Goal: Browse casually

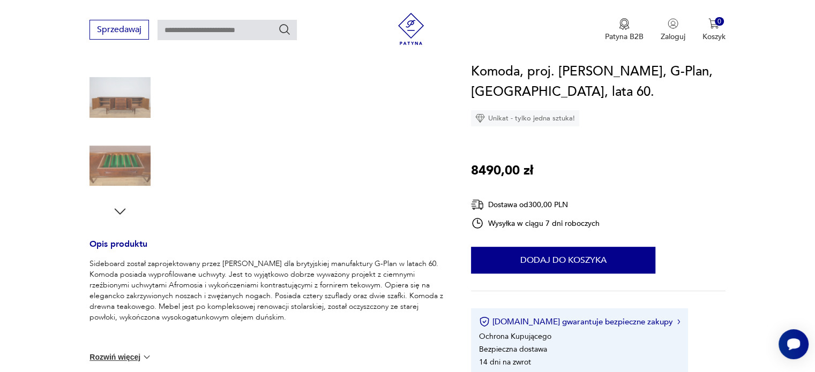
click at [131, 100] on img at bounding box center [119, 97] width 61 height 61
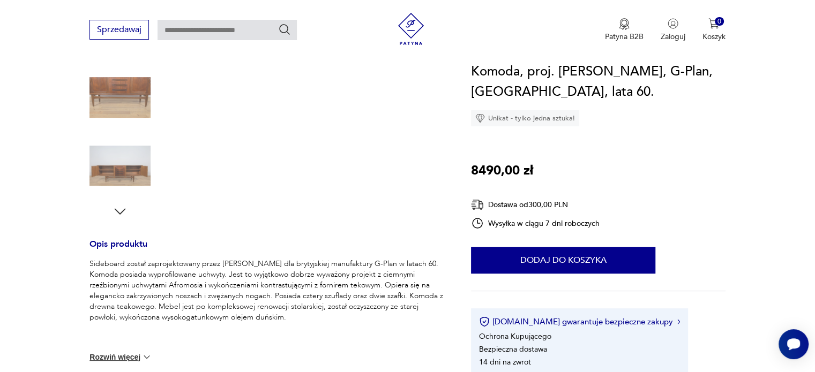
click at [131, 100] on img at bounding box center [119, 97] width 61 height 61
click at [129, 159] on img at bounding box center [119, 166] width 61 height 61
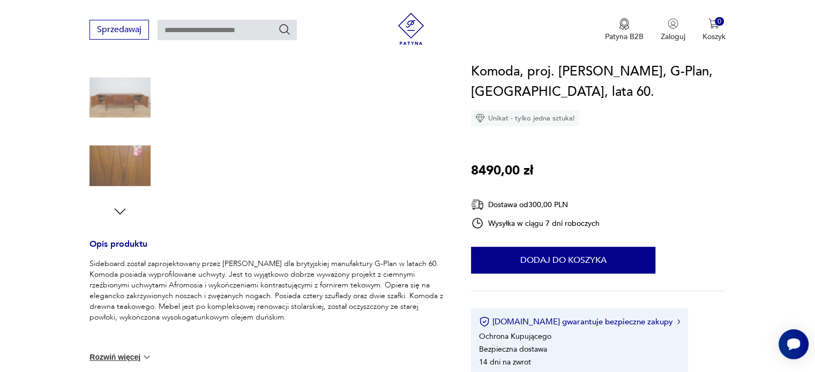
click at [129, 159] on img at bounding box center [119, 166] width 61 height 61
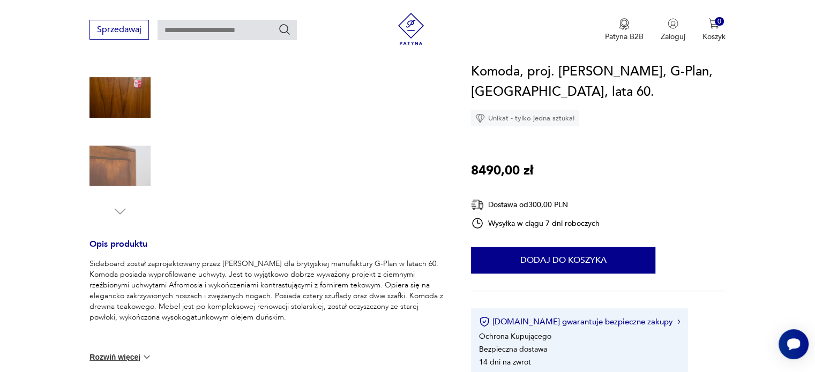
click at [129, 159] on img at bounding box center [119, 166] width 61 height 61
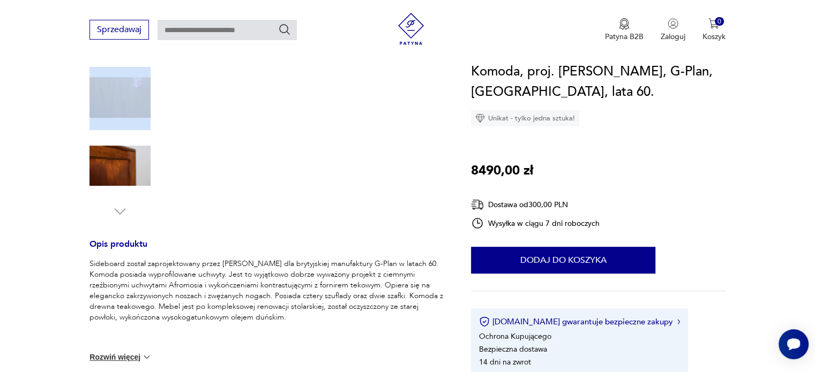
drag, startPoint x: 154, startPoint y: 94, endPoint x: 111, endPoint y: 94, distance: 42.9
click at [111, 94] on div "Klasyk" at bounding box center [267, 64] width 356 height 311
click at [111, 94] on img at bounding box center [119, 97] width 61 height 61
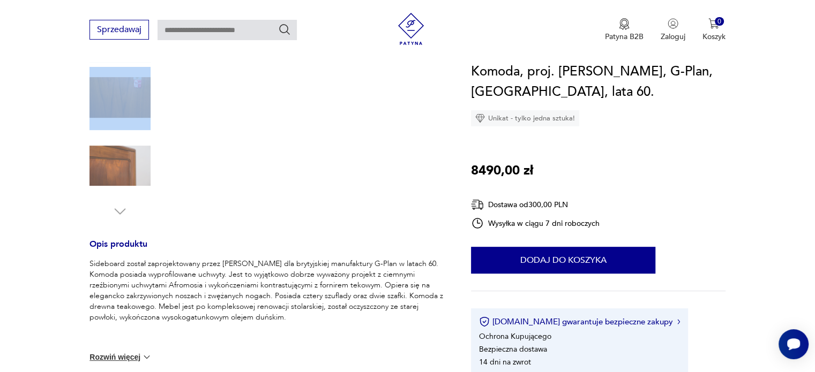
click at [134, 89] on img at bounding box center [119, 97] width 61 height 61
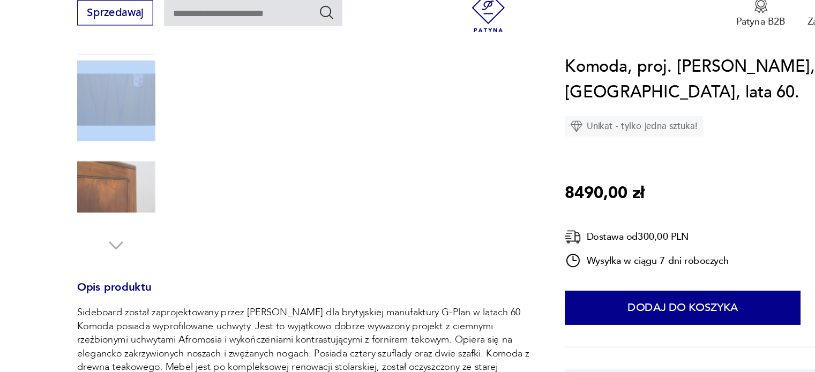
scroll to position [268, 0]
